Goal: Transaction & Acquisition: Purchase product/service

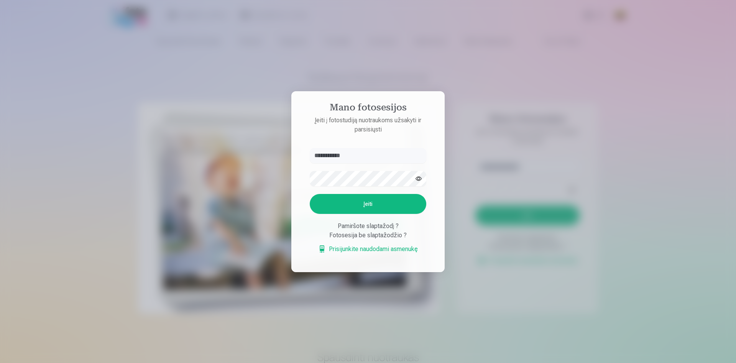
type input "**********"
click at [367, 202] on button "Įeiti" at bounding box center [368, 204] width 117 height 20
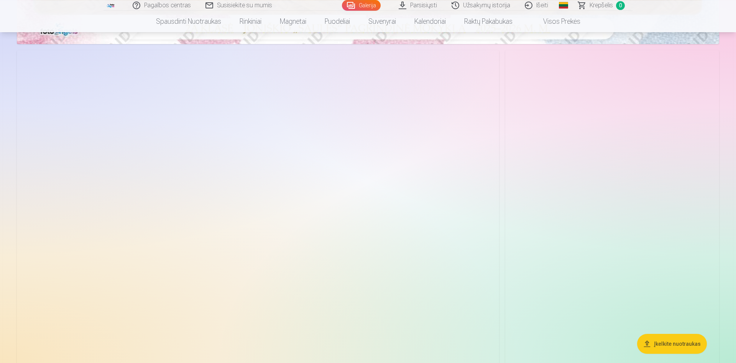
scroll to position [508, 0]
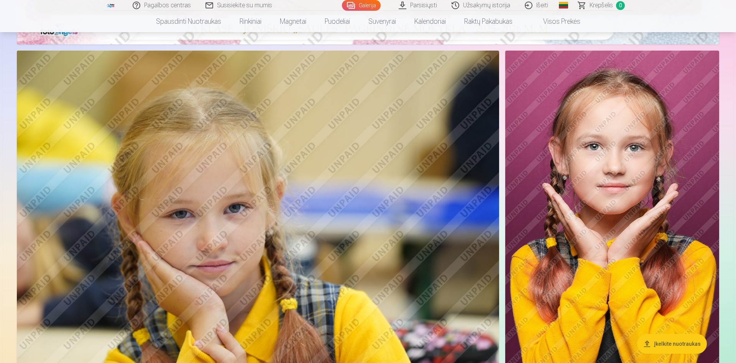
click at [604, 200] on img at bounding box center [612, 211] width 214 height 321
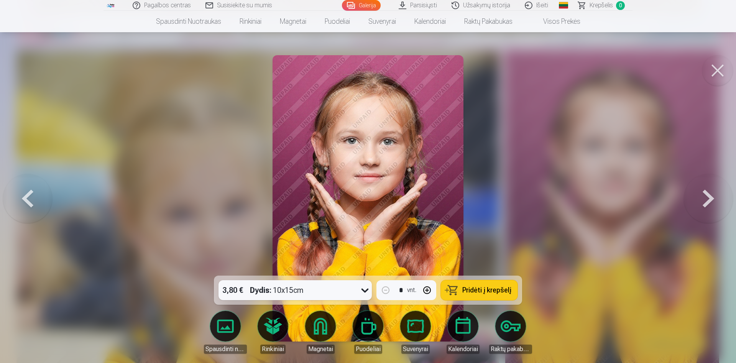
click at [489, 289] on span "Pridėti į krepšelį" at bounding box center [486, 290] width 49 height 7
click at [720, 75] on button at bounding box center [717, 70] width 31 height 31
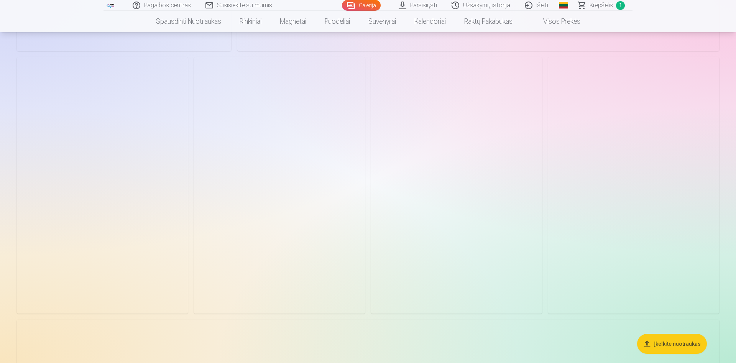
scroll to position [1486, 0]
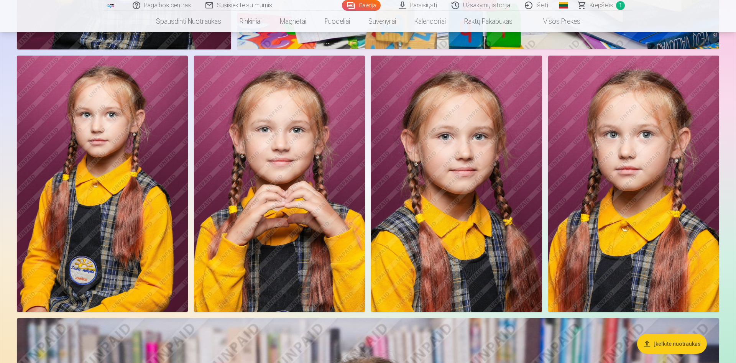
click at [469, 208] on img at bounding box center [456, 184] width 171 height 257
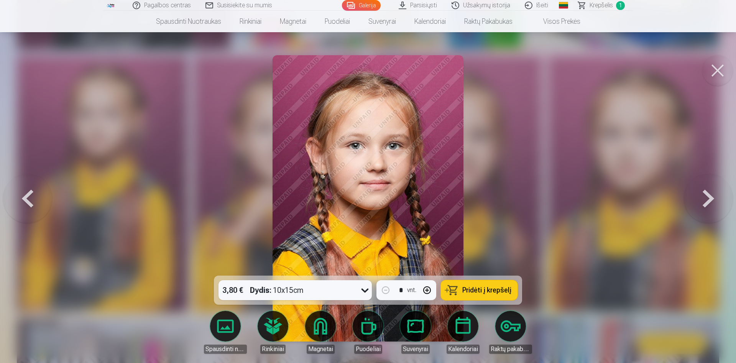
click at [474, 287] on span "Pridėti į krepšelį" at bounding box center [486, 290] width 49 height 7
click at [716, 72] on button at bounding box center [717, 70] width 31 height 31
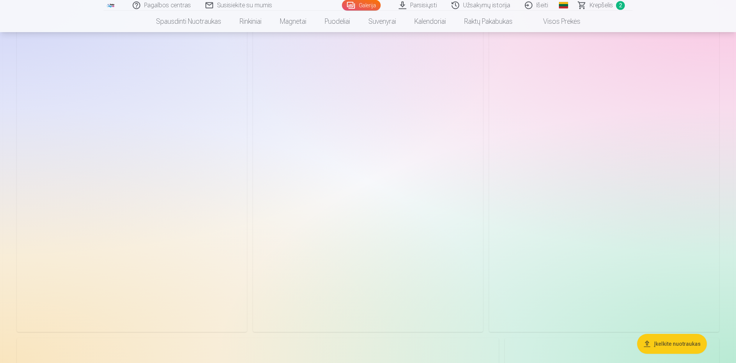
scroll to position [2620, 0]
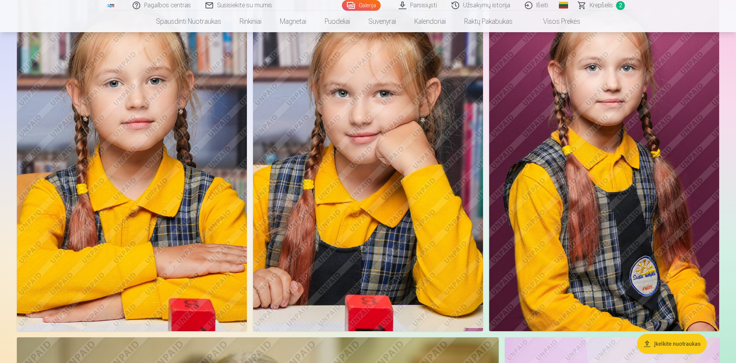
click at [189, 193] on img at bounding box center [132, 158] width 230 height 345
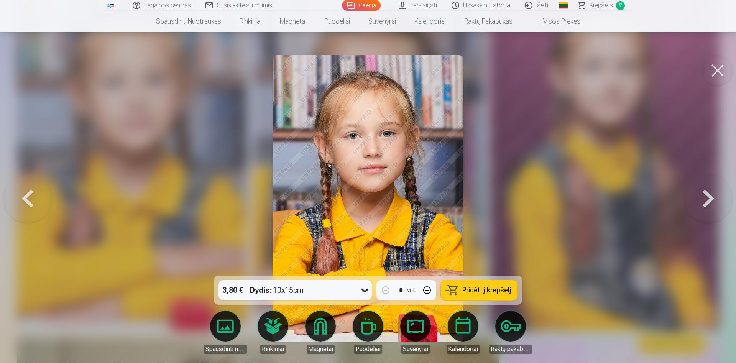
click at [487, 293] on span "Pridėti į krepšelį" at bounding box center [486, 290] width 49 height 7
click at [710, 66] on button at bounding box center [717, 70] width 31 height 31
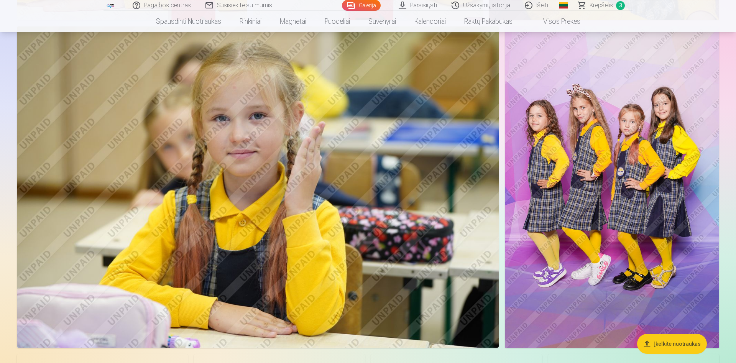
scroll to position [2933, 0]
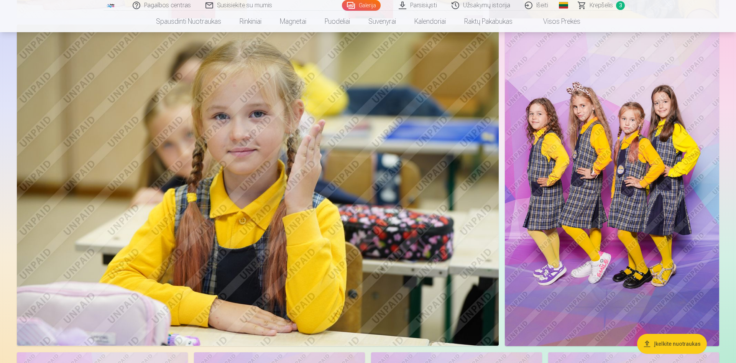
click at [307, 238] on img at bounding box center [258, 185] width 482 height 321
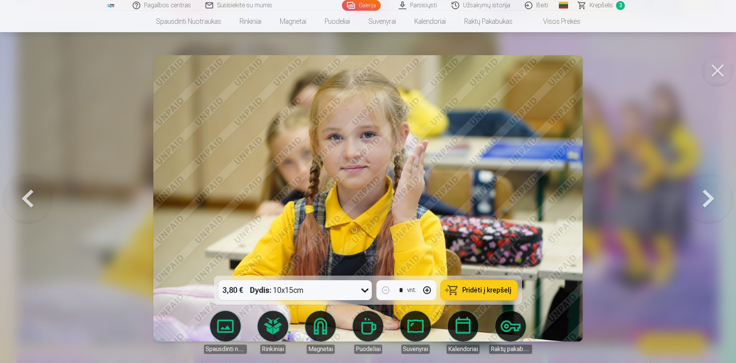
click at [469, 291] on span "Pridėti į krepšelį" at bounding box center [486, 290] width 49 height 7
click at [721, 72] on button at bounding box center [717, 70] width 31 height 31
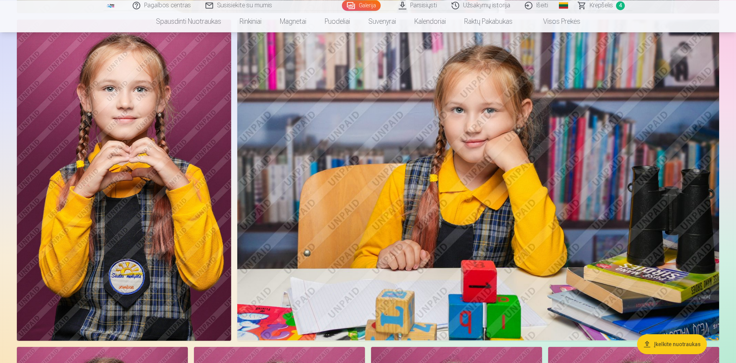
scroll to position [1173, 0]
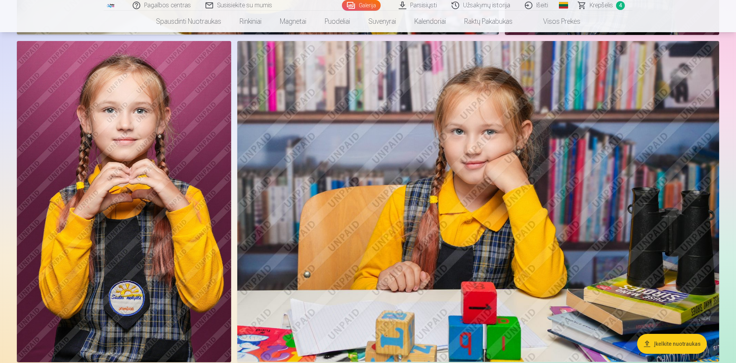
click at [494, 197] on img at bounding box center [478, 201] width 482 height 321
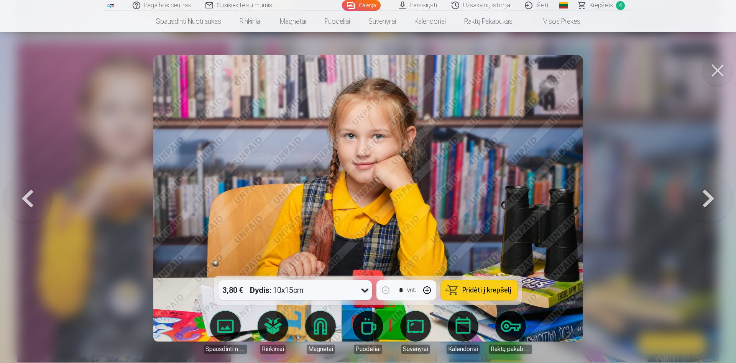
click at [491, 290] on span "Pridėti į krepšelį" at bounding box center [486, 290] width 49 height 7
click at [608, 2] on span "Krepšelis" at bounding box center [601, 5] width 23 height 9
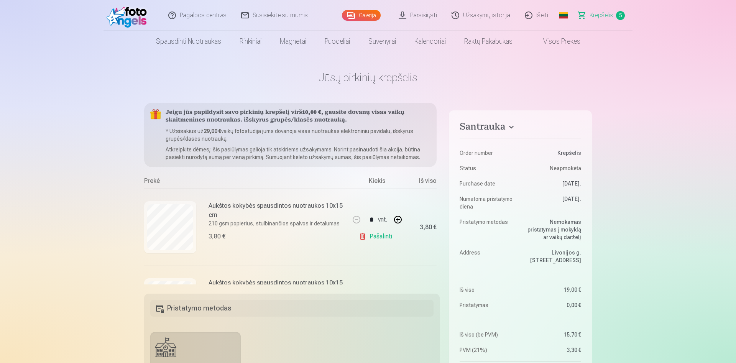
click at [622, 13] on span "5" at bounding box center [620, 15] width 9 height 9
click at [362, 14] on link "Galerija" at bounding box center [361, 15] width 39 height 11
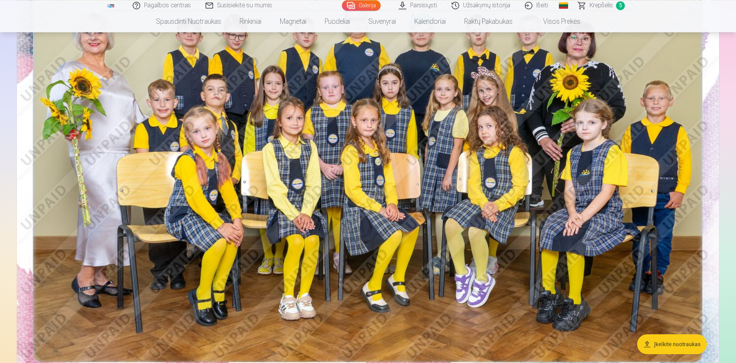
scroll to position [156, 0]
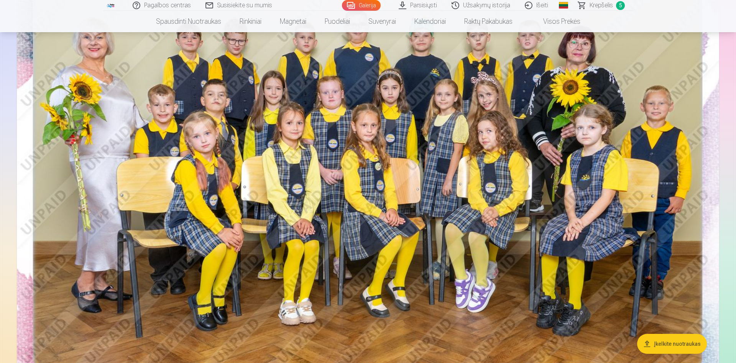
click at [460, 183] on img at bounding box center [368, 162] width 702 height 469
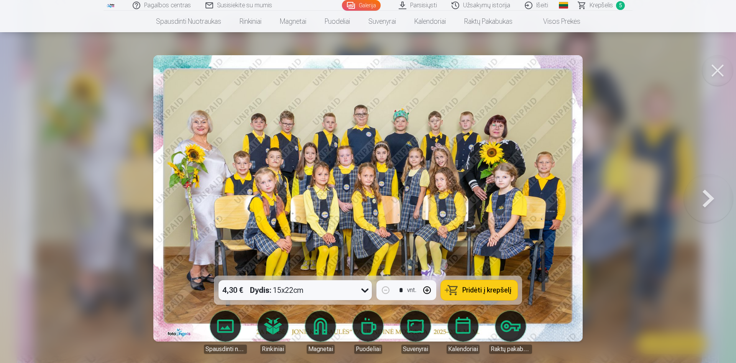
click at [473, 290] on span "Pridėti į krepšelį" at bounding box center [486, 290] width 49 height 7
click at [364, 7] on link "Galerija" at bounding box center [361, 5] width 39 height 11
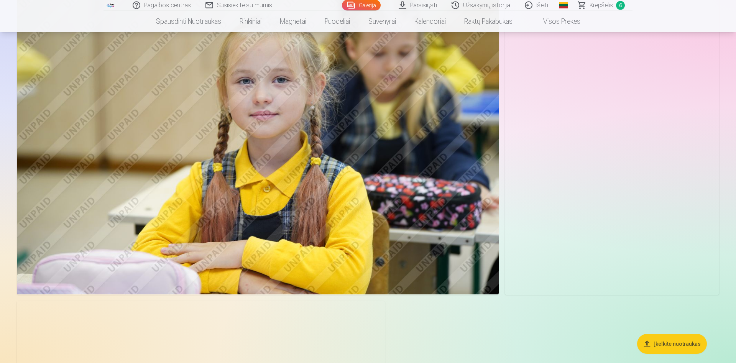
scroll to position [4106, 0]
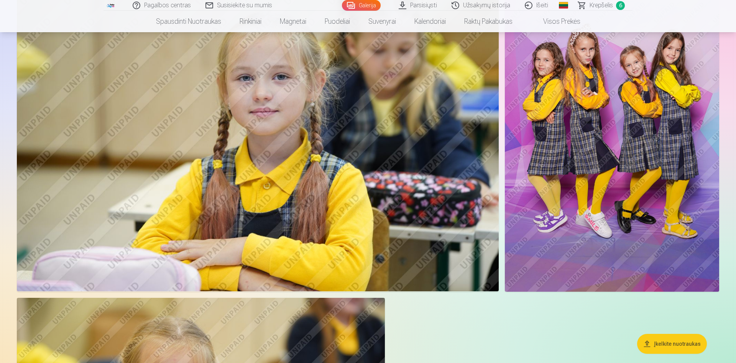
click at [610, 175] on img at bounding box center [612, 130] width 214 height 321
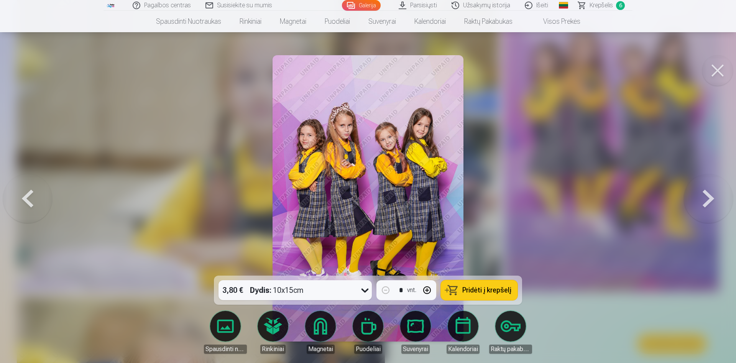
click at [477, 289] on span "Pridėti į krepšelį" at bounding box center [486, 290] width 49 height 7
click at [714, 70] on button at bounding box center [717, 70] width 31 height 31
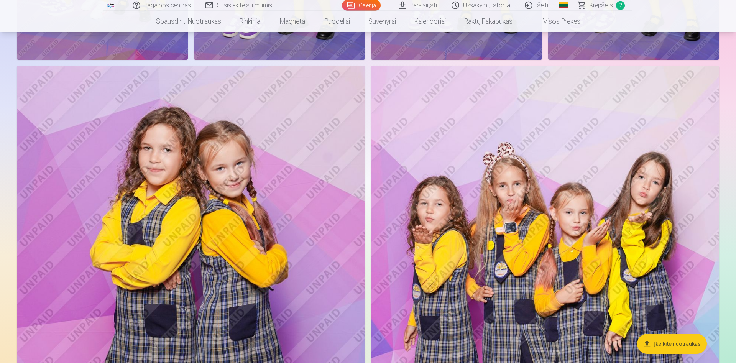
scroll to position [3442, 0]
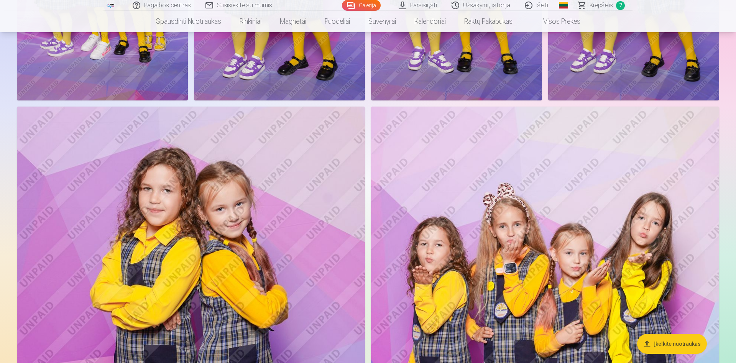
click at [261, 238] on img at bounding box center [191, 368] width 348 height 523
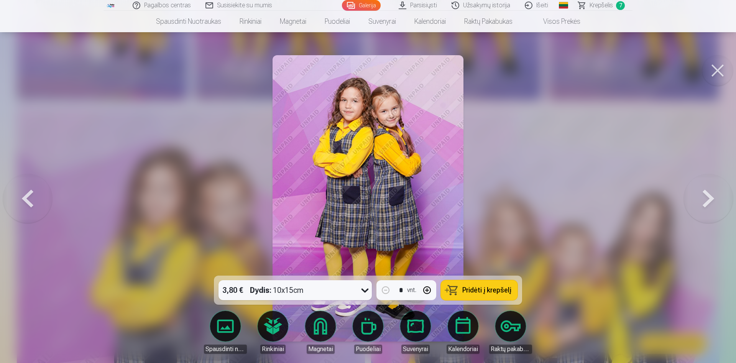
click at [485, 289] on span "Pridėti į krepšelį" at bounding box center [486, 290] width 49 height 7
click at [722, 71] on button at bounding box center [717, 70] width 31 height 31
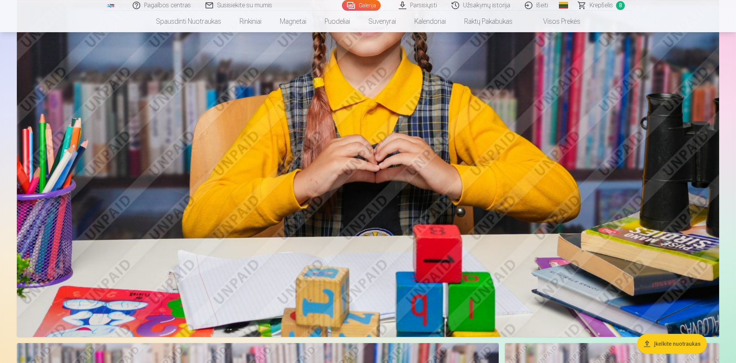
scroll to position [1955, 0]
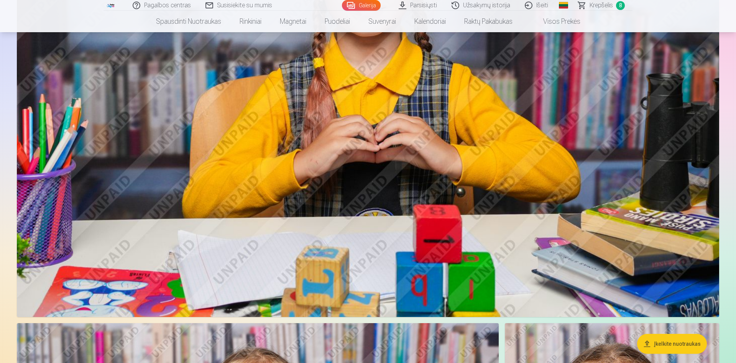
click at [611, 5] on span "Krepšelis" at bounding box center [601, 5] width 23 height 9
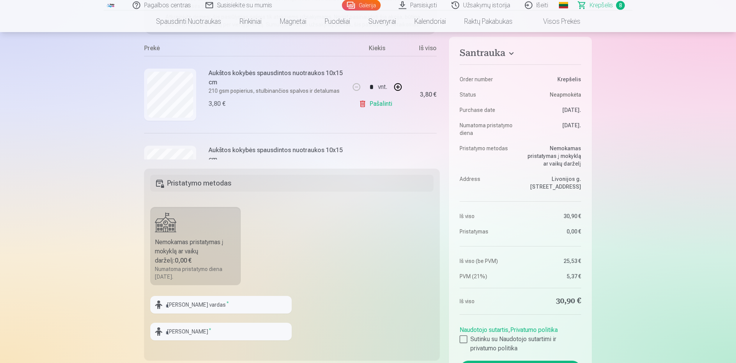
scroll to position [156, 0]
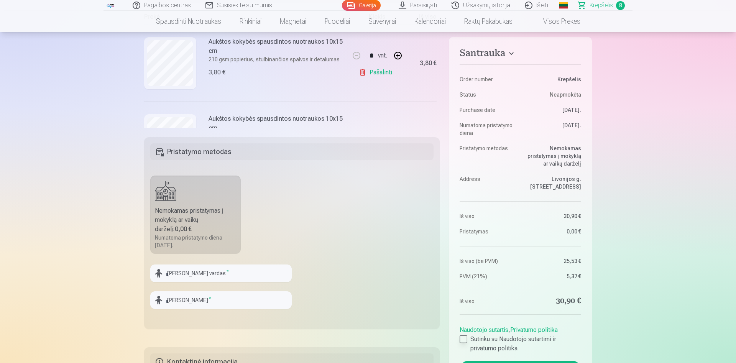
click at [467, 339] on div at bounding box center [464, 339] width 8 height 8
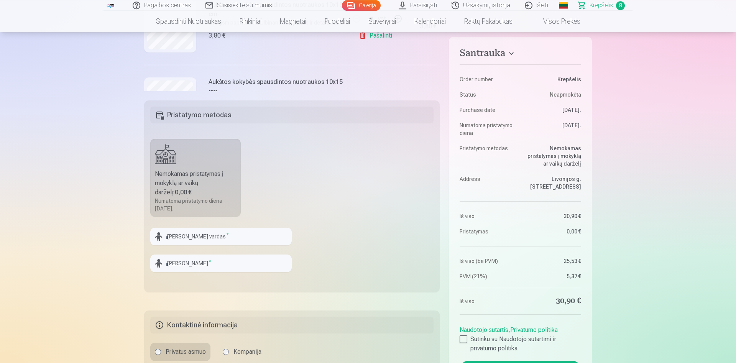
scroll to position [196, 0]
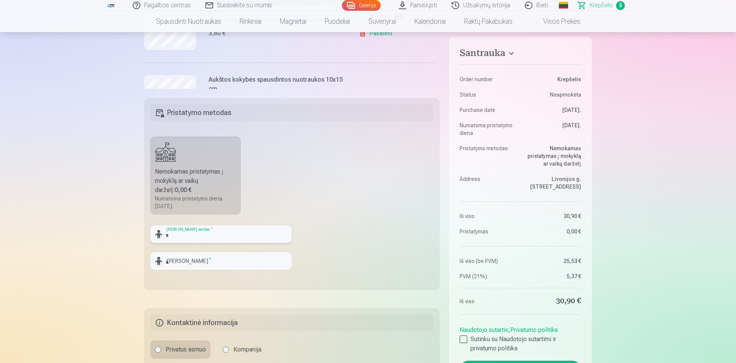
click at [184, 234] on input "text" at bounding box center [220, 234] width 141 height 18
type input "******"
click at [192, 264] on input "text" at bounding box center [220, 261] width 141 height 18
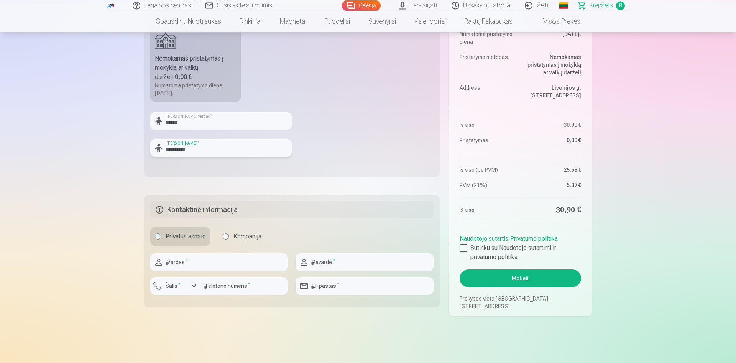
scroll to position [313, 0]
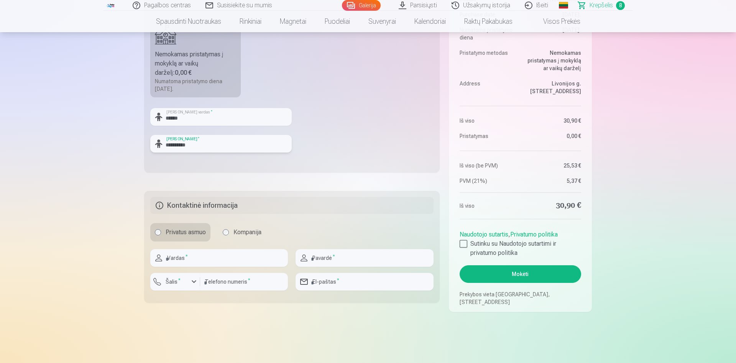
type input "**********"
click at [196, 255] on input "text" at bounding box center [219, 258] width 138 height 18
click at [157, 209] on h5 "Kontaktinė informacija" at bounding box center [291, 205] width 283 height 17
click at [159, 206] on h5 "Kontaktinė informacija" at bounding box center [291, 205] width 283 height 17
click at [239, 257] on input "text" at bounding box center [219, 258] width 138 height 18
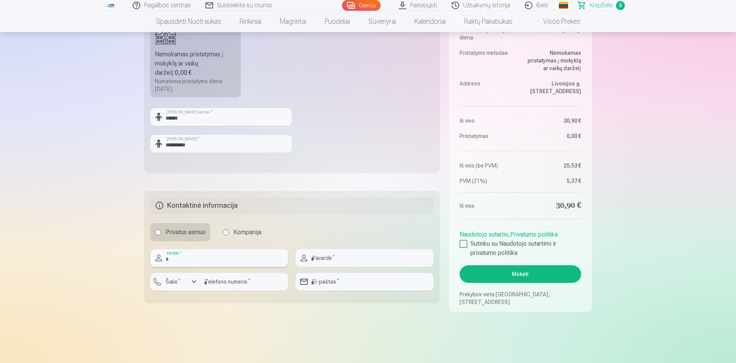
click at [221, 259] on input "text" at bounding box center [219, 258] width 138 height 18
type input "*"
type input "*******"
click at [336, 261] on input "text" at bounding box center [365, 258] width 138 height 18
type input "**********"
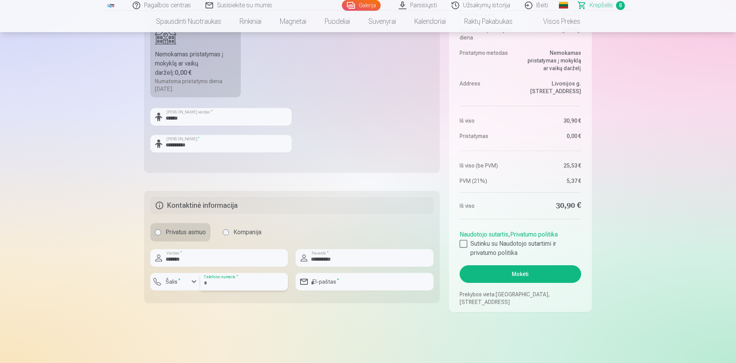
click at [219, 278] on input "number" at bounding box center [244, 282] width 88 height 18
click at [183, 283] on label "Šalis *" at bounding box center [173, 282] width 21 height 8
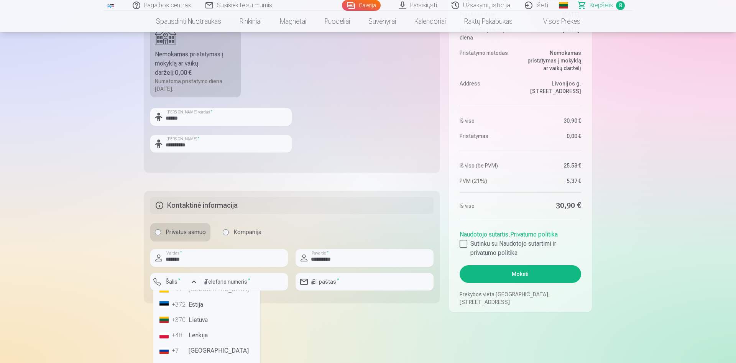
scroll to position [48, 0]
click at [202, 317] on li "+370 Lietuva" at bounding box center [206, 316] width 101 height 15
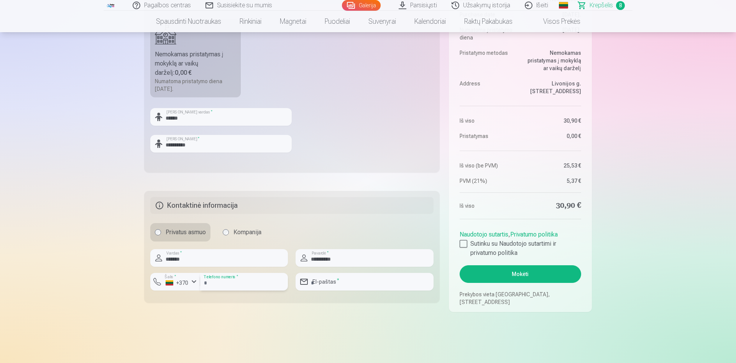
click at [244, 285] on input "number" at bounding box center [244, 282] width 88 height 18
click at [212, 281] on input "********" at bounding box center [244, 282] width 88 height 18
type input "********"
click at [336, 283] on input "email" at bounding box center [365, 282] width 138 height 18
type input "**********"
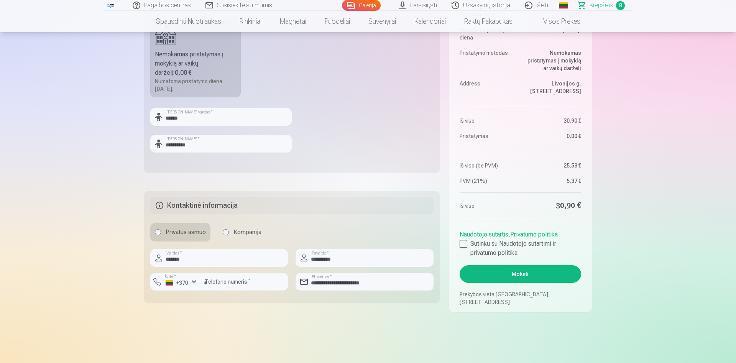
click at [498, 274] on button "Mokėti" at bounding box center [521, 274] width 122 height 18
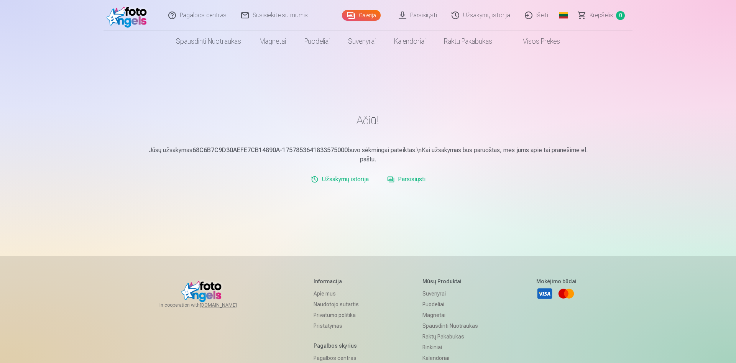
click at [413, 15] on link "Parsisiųsti" at bounding box center [418, 15] width 53 height 31
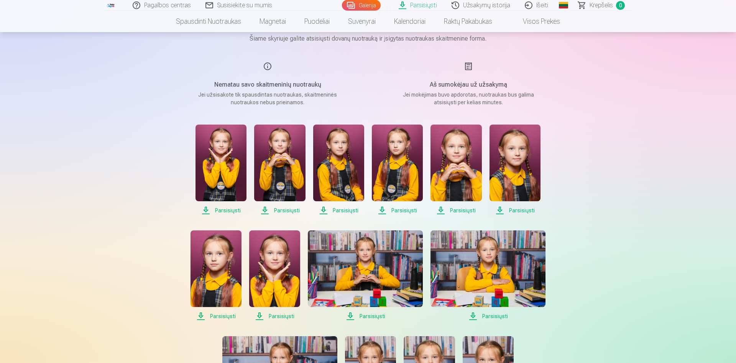
scroll to position [78, 0]
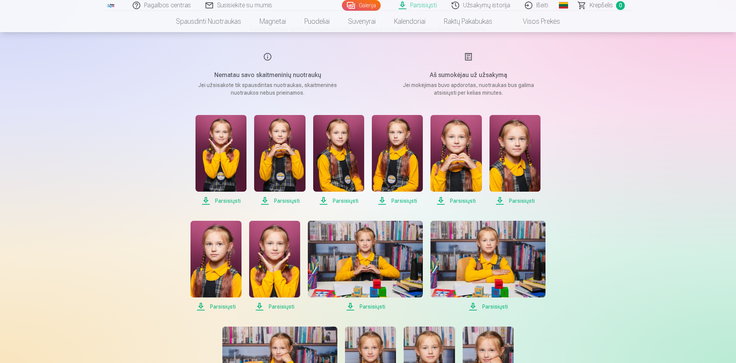
click at [217, 200] on span "Parsisiųsti" at bounding box center [221, 200] width 51 height 9
click at [283, 200] on span "Parsisiųsti" at bounding box center [279, 200] width 51 height 9
click at [220, 199] on span "Parsisiųsti" at bounding box center [221, 200] width 51 height 9
click at [350, 201] on span "Parsisiųsti" at bounding box center [338, 200] width 51 height 9
click at [398, 200] on span "Parsisiųsti" at bounding box center [397, 200] width 51 height 9
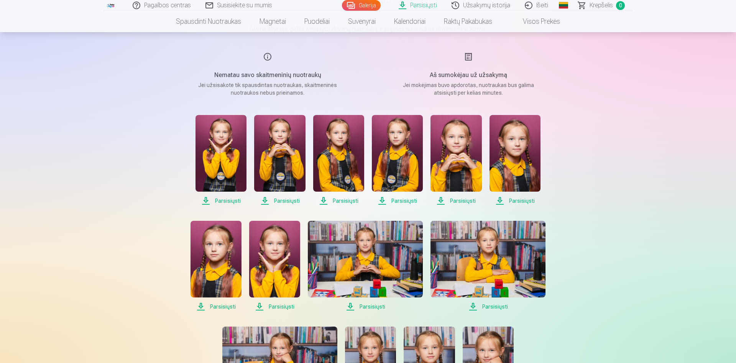
click at [384, 201] on span "Parsisiųsti" at bounding box center [397, 200] width 51 height 9
click at [379, 204] on span "Parsisiųsti" at bounding box center [397, 200] width 51 height 9
click at [384, 201] on span "Parsisiųsti" at bounding box center [397, 200] width 51 height 9
click at [396, 200] on span "Parsisiųsti" at bounding box center [397, 200] width 51 height 9
click at [458, 204] on span "Parsisiųsti" at bounding box center [456, 200] width 51 height 9
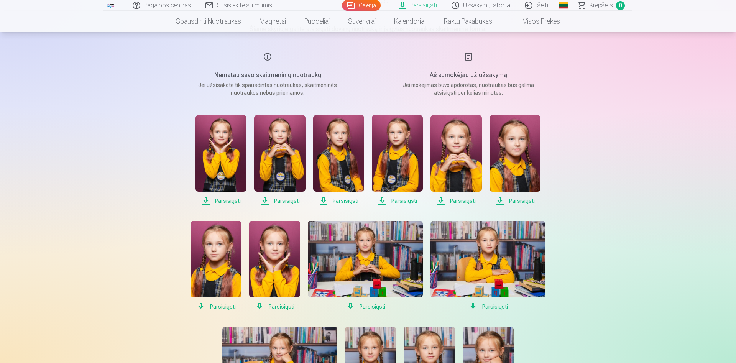
click at [457, 201] on span "Parsisiųsti" at bounding box center [456, 200] width 51 height 9
click at [498, 202] on span "Parsisiųsti" at bounding box center [515, 200] width 51 height 9
click at [441, 198] on span "Parsisiųsti" at bounding box center [456, 200] width 51 height 9
click at [202, 305] on span "Parsisiųsti" at bounding box center [216, 306] width 51 height 9
click at [265, 308] on span "Parsisiųsti" at bounding box center [274, 306] width 51 height 9
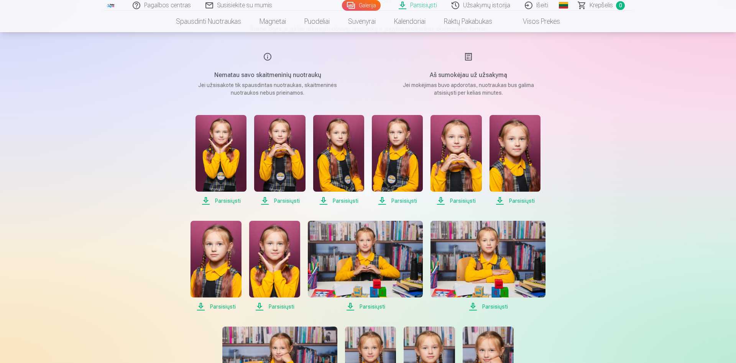
click at [354, 307] on span "Parsisiųsti" at bounding box center [365, 306] width 115 height 9
click at [472, 306] on span "Parsisiųsti" at bounding box center [488, 306] width 115 height 9
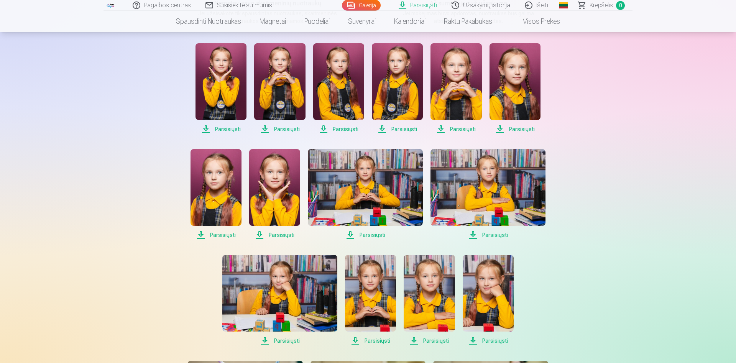
scroll to position [156, 0]
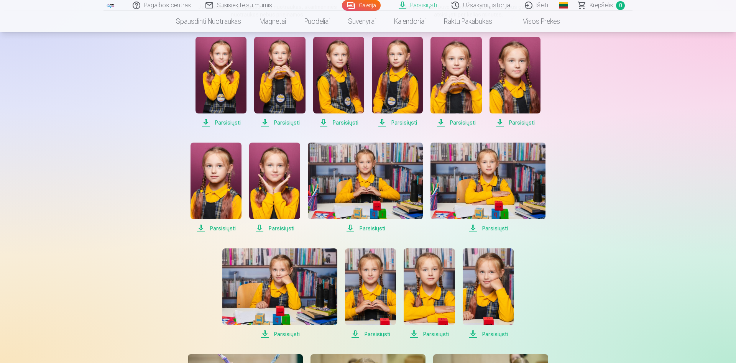
click at [264, 333] on span "Parsisiųsti" at bounding box center [279, 334] width 115 height 9
click at [355, 331] on span "Parsisiųsti" at bounding box center [370, 334] width 51 height 9
click at [414, 334] on span "Parsisiųsti" at bounding box center [429, 334] width 51 height 9
click at [474, 333] on span "Parsisiųsti" at bounding box center [488, 334] width 51 height 9
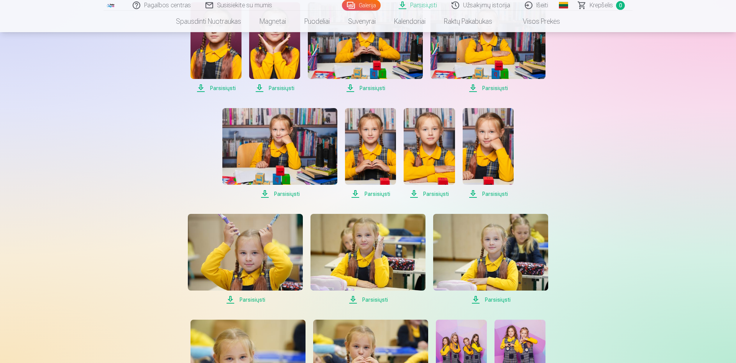
scroll to position [313, 0]
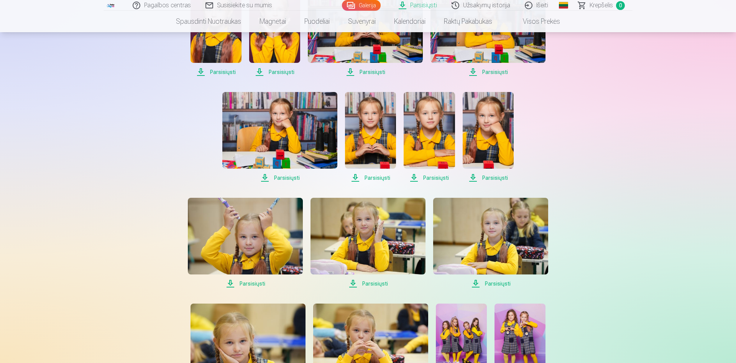
click at [231, 286] on span "Parsisiųsti" at bounding box center [245, 283] width 115 height 9
click at [231, 282] on span "Parsisiųsti" at bounding box center [245, 283] width 115 height 9
click at [353, 284] on span "Parsisiųsti" at bounding box center [368, 283] width 115 height 9
click at [474, 281] on span "Parsisiųsti" at bounding box center [490, 283] width 115 height 9
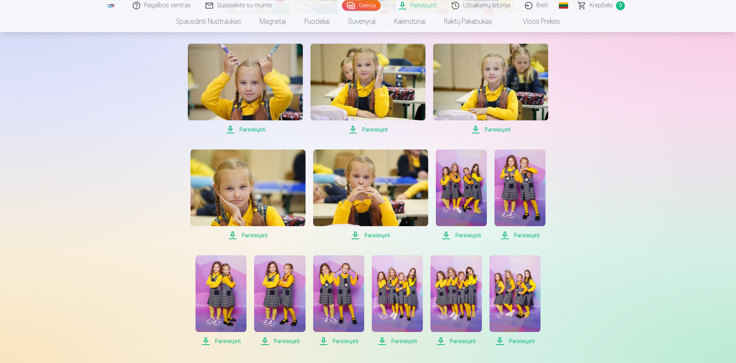
scroll to position [469, 0]
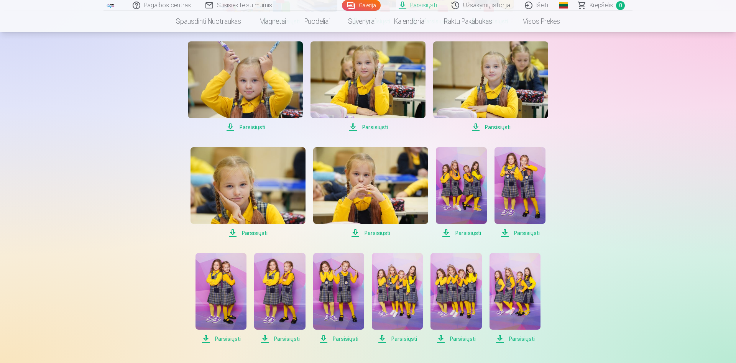
click at [503, 234] on span "Parsisiųsti" at bounding box center [520, 233] width 51 height 9
click at [445, 233] on span "Parsisiųsti" at bounding box center [461, 233] width 51 height 9
click at [358, 231] on span "Parsisiųsti" at bounding box center [370, 233] width 115 height 9
click at [235, 232] on span "Parsisiųsti" at bounding box center [248, 233] width 115 height 9
click at [207, 338] on span "Parsisiųsti" at bounding box center [221, 338] width 51 height 9
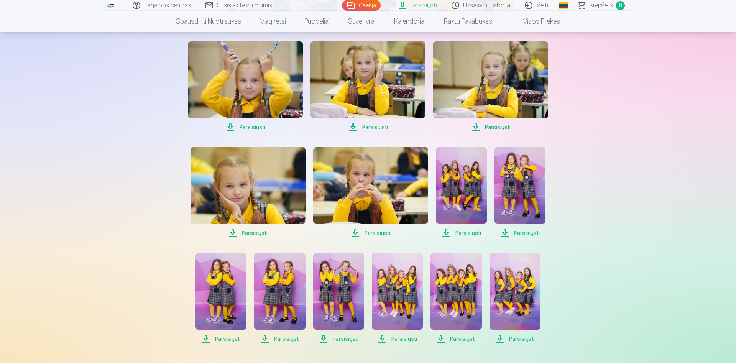
click at [267, 337] on span "Parsisiųsti" at bounding box center [279, 338] width 51 height 9
click at [326, 336] on span "Parsisiųsti" at bounding box center [338, 338] width 51 height 9
click at [381, 340] on span "Parsisiųsti" at bounding box center [397, 338] width 51 height 9
click at [444, 337] on span "Parsisiųsti" at bounding box center [456, 338] width 51 height 9
click at [501, 338] on span "Parsisiųsti" at bounding box center [515, 338] width 51 height 9
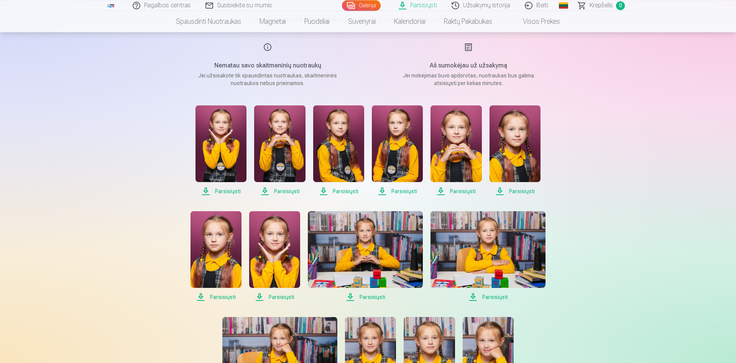
scroll to position [78, 0]
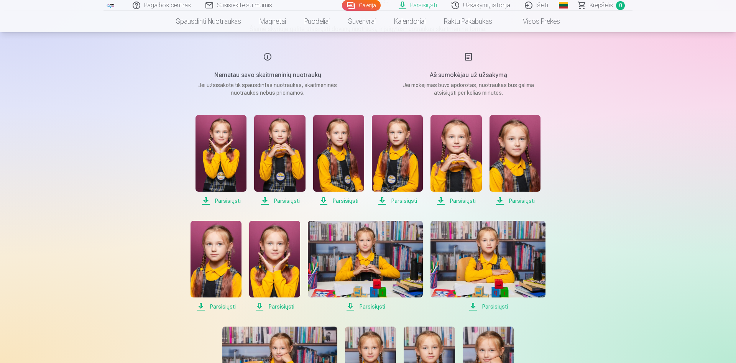
click at [324, 200] on span "Parsisiųsti" at bounding box center [338, 200] width 51 height 9
click at [349, 198] on span "Parsisiųsti" at bounding box center [338, 200] width 51 height 9
click at [349, 200] on span "Parsisiųsti" at bounding box center [338, 200] width 51 height 9
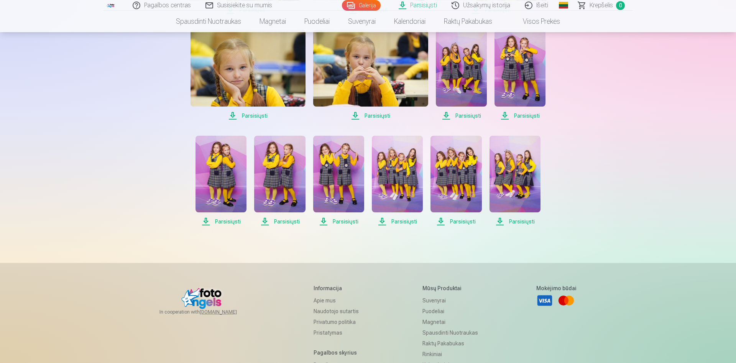
scroll to position [391, 0]
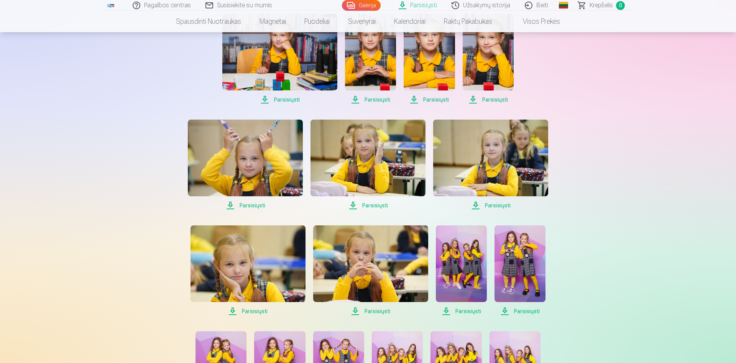
click at [610, 193] on div "Pagalbos centras Susisiekite su mumis Galerija Parsisiųsti Užsakymų istorija Iš…" at bounding box center [368, 139] width 736 height 1061
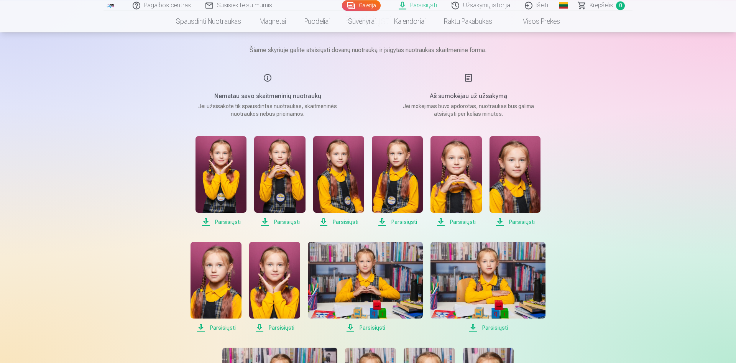
scroll to position [39, 0]
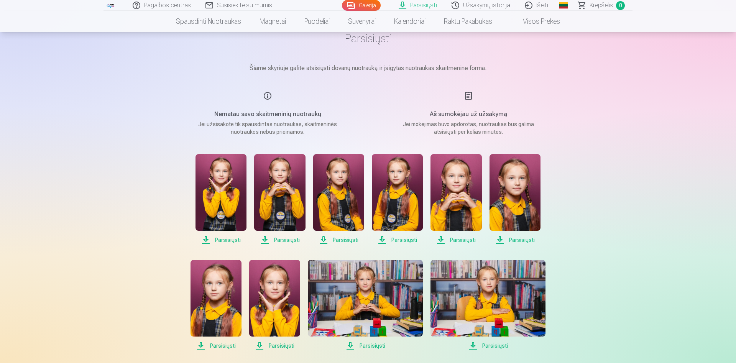
click at [338, 241] on span "Parsisiųsti" at bounding box center [338, 239] width 51 height 9
click at [348, 236] on span "Parsisiųsti" at bounding box center [338, 239] width 51 height 9
click at [347, 210] on img at bounding box center [338, 192] width 51 height 77
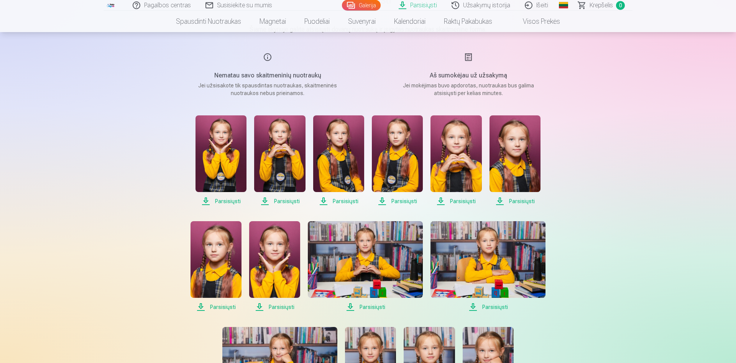
scroll to position [78, 0]
click at [340, 202] on span "Parsisiųsti" at bounding box center [338, 200] width 51 height 9
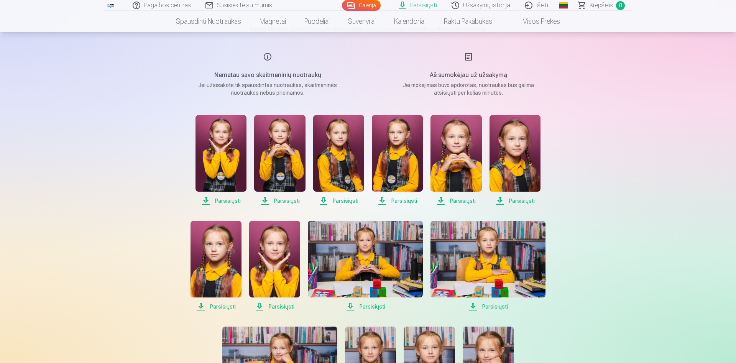
click at [386, 201] on span "Parsisiųsti" at bounding box center [397, 200] width 51 height 9
click at [385, 201] on span "Parsisiųsti" at bounding box center [397, 200] width 51 height 9
click at [382, 201] on span "Parsisiųsti" at bounding box center [397, 200] width 51 height 9
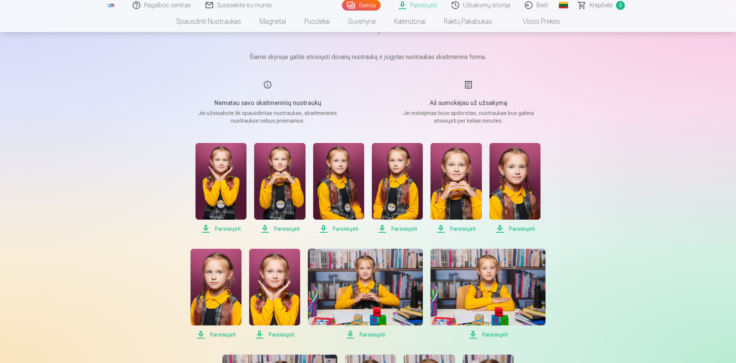
scroll to position [0, 0]
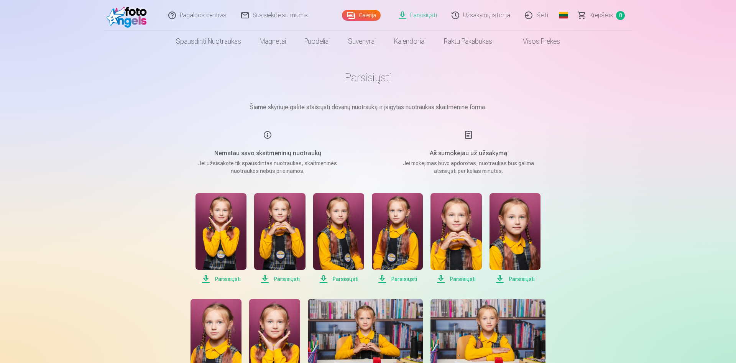
click at [425, 14] on link "Parsisiųsti" at bounding box center [418, 15] width 53 height 31
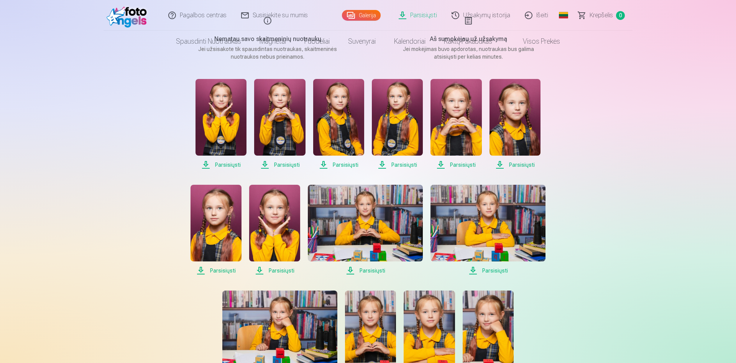
scroll to position [196, 0]
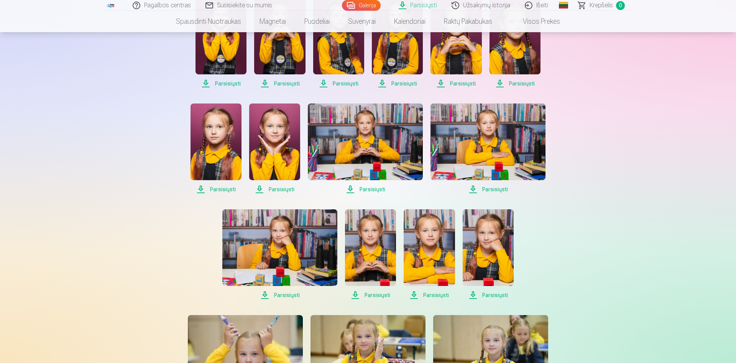
click at [608, 180] on div "Pagalbos centras Susisiekite su mumis Galerija Parsisiųsti Užsakymų istorija Iš…" at bounding box center [368, 334] width 736 height 1061
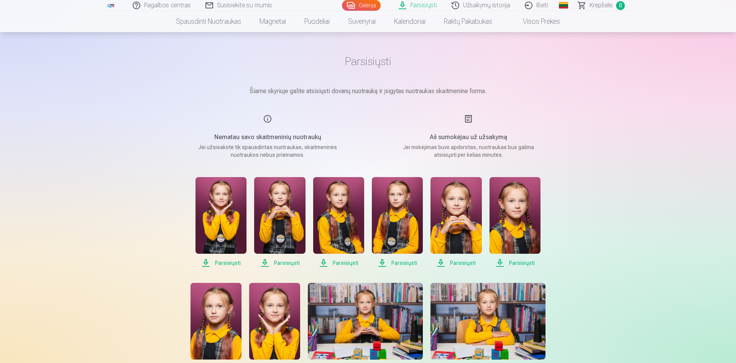
scroll to position [0, 0]
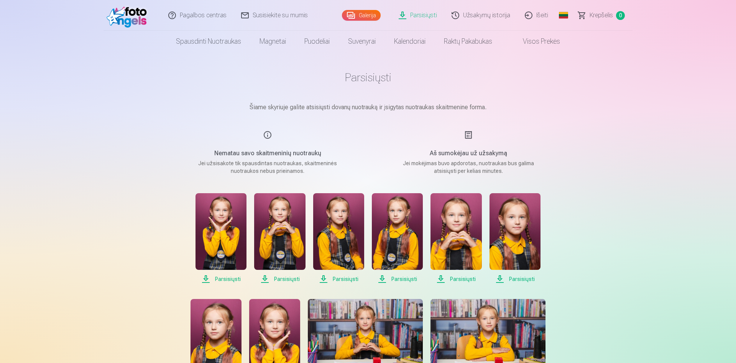
click at [537, 9] on link "Išeiti" at bounding box center [537, 15] width 38 height 31
